Goal: Task Accomplishment & Management: Use online tool/utility

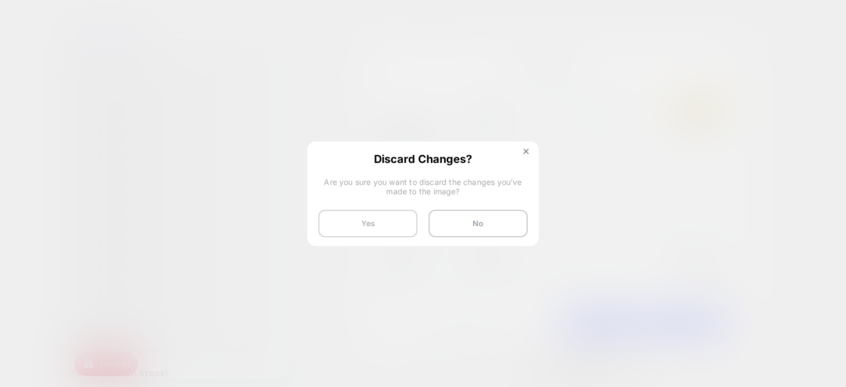
click at [374, 222] on button "Yes" at bounding box center [367, 224] width 99 height 28
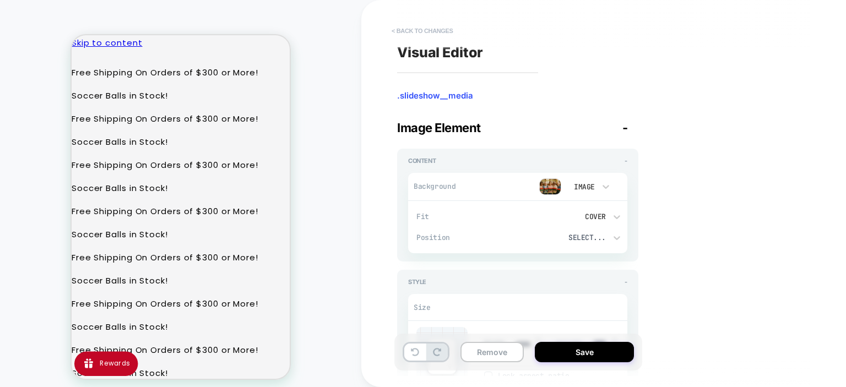
click at [421, 30] on button "< Back to changes" at bounding box center [422, 31] width 73 height 18
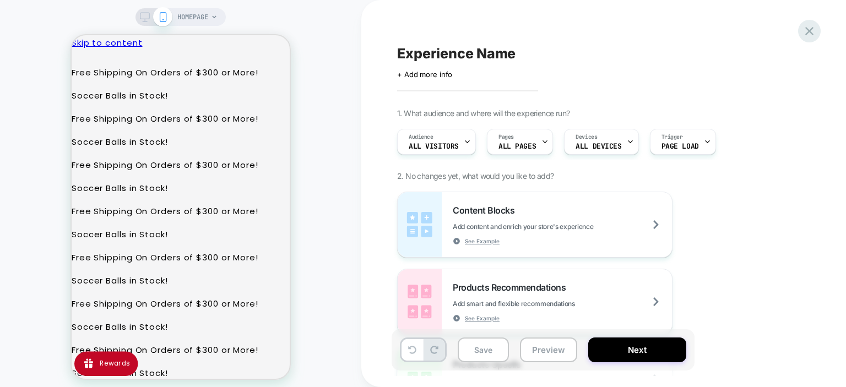
click at [815, 29] on icon at bounding box center [809, 31] width 15 height 15
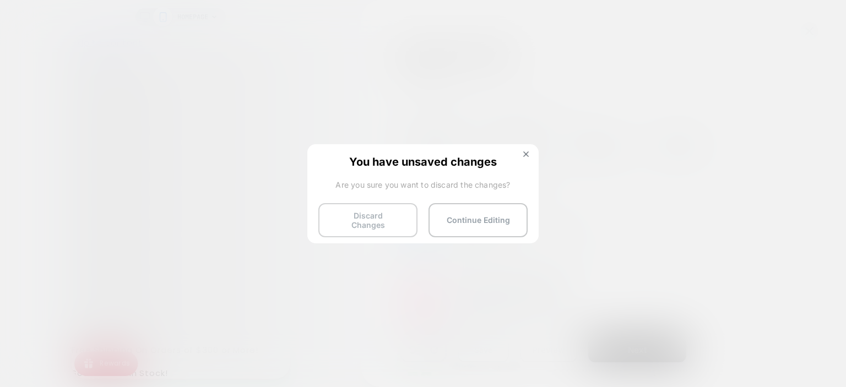
click at [379, 219] on button "Discard Changes" at bounding box center [367, 220] width 99 height 34
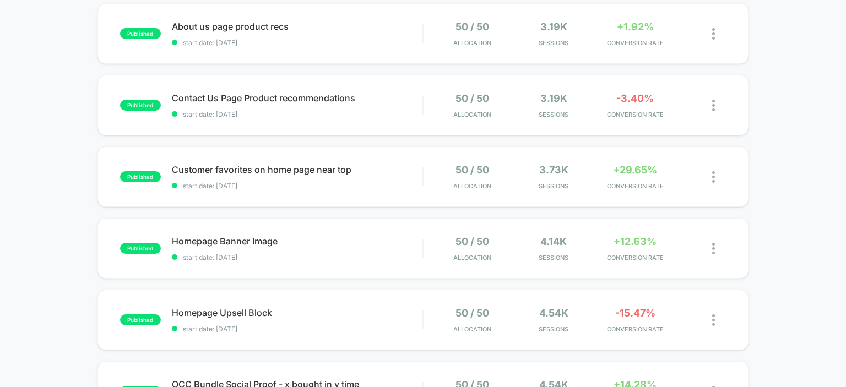
scroll to position [116, 0]
click at [254, 168] on span "Customer favorites on home page near top Click to edit experience details" at bounding box center [297, 170] width 251 height 11
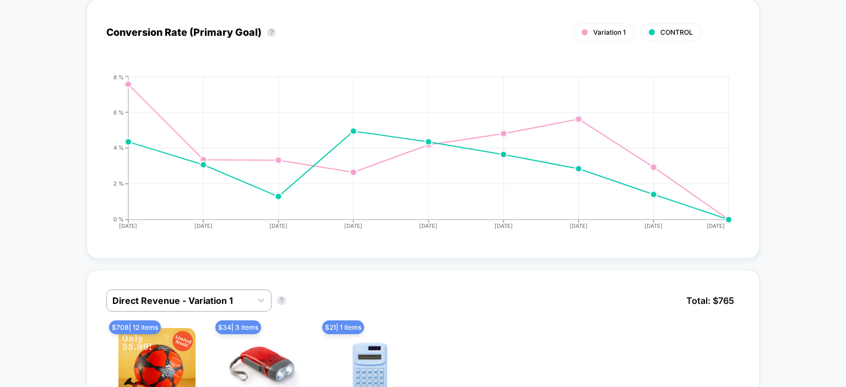
scroll to position [471, 0]
